Goal: Information Seeking & Learning: Learn about a topic

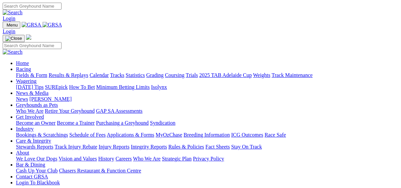
click at [18, 72] on link "Fields & Form" at bounding box center [31, 75] width 31 height 6
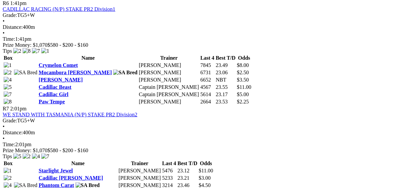
scroll to position [957, 0]
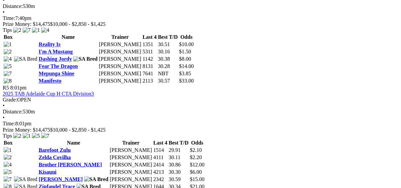
scroll to position [744, 0]
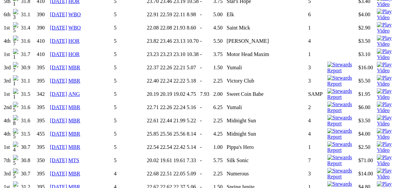
scroll to position [1595, 0]
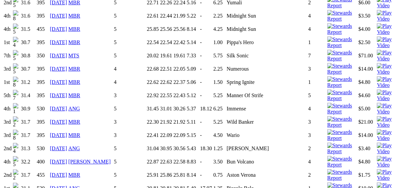
scroll to position [1515, 0]
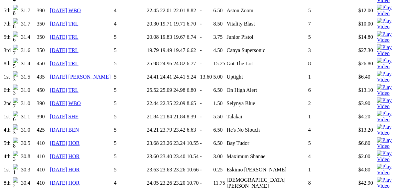
scroll to position [1143, 0]
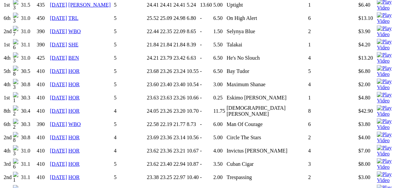
scroll to position [1222, 0]
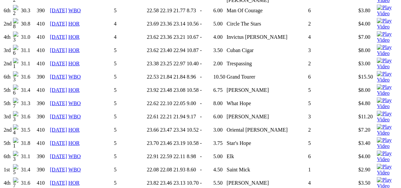
scroll to position [1329, 0]
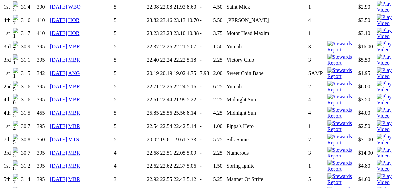
scroll to position [1488, 0]
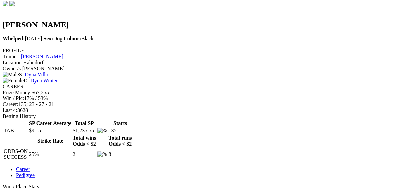
scroll to position [213, 0]
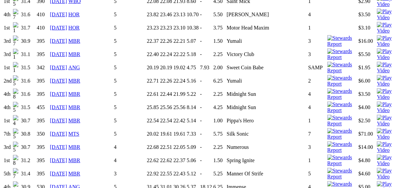
scroll to position [1329, 0]
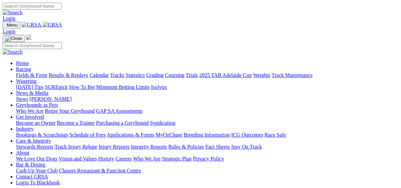
click at [67, 84] on link "SUREpick" at bounding box center [56, 87] width 23 height 6
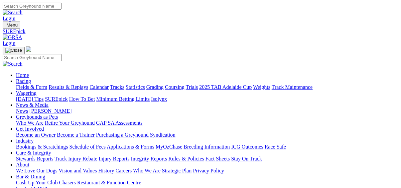
click at [18, 84] on link "Fields & Form" at bounding box center [31, 87] width 31 height 6
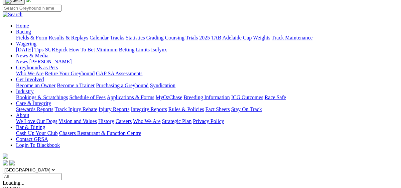
scroll to position [53, 0]
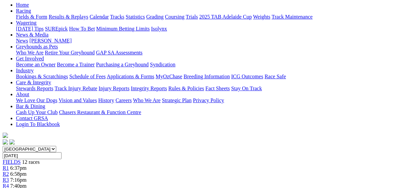
scroll to position [80, 0]
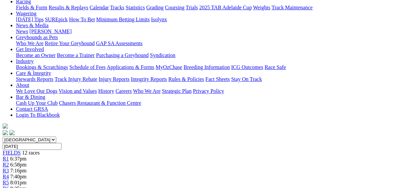
click at [9, 180] on span "R5" at bounding box center [6, 183] width 6 height 6
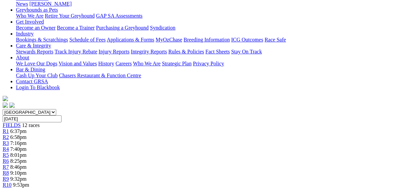
scroll to position [27, 0]
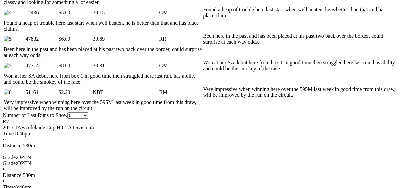
scroll to position [425, 0]
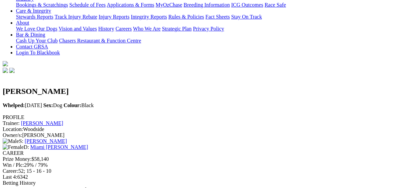
scroll to position [106, 0]
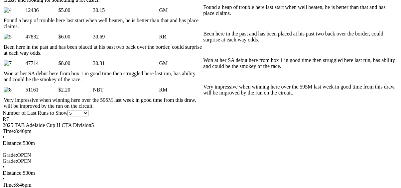
scroll to position [345, 0]
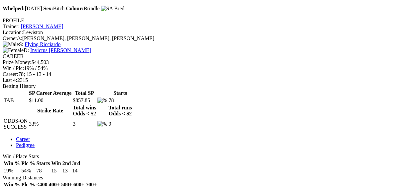
scroll to position [80, 0]
